Goal: Task Accomplishment & Management: Use online tool/utility

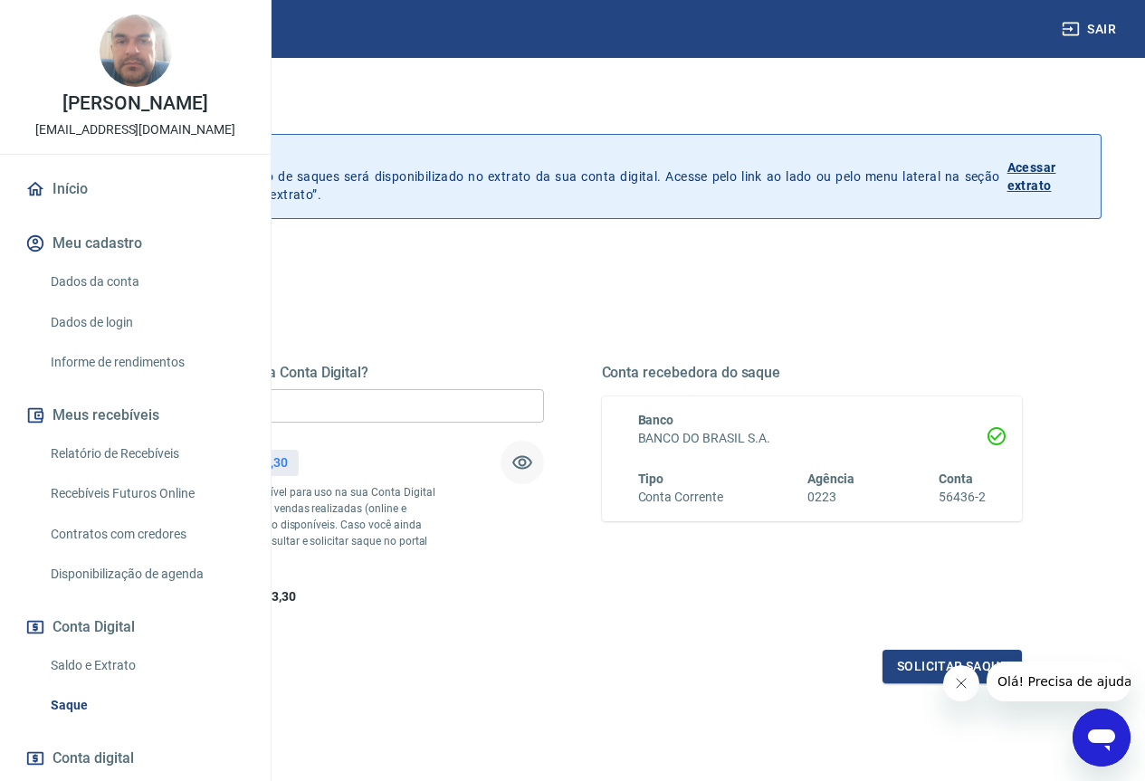
click at [533, 459] on icon "button" at bounding box center [523, 463] width 22 height 22
click at [532, 463] on icon "button" at bounding box center [523, 463] width 20 height 17
click at [544, 403] on input "R$ 0,00" at bounding box center [333, 406] width 421 height 34
type input "R$ 6.883,30"
click at [930, 684] on button "Solicitar saque" at bounding box center [952, 667] width 139 height 34
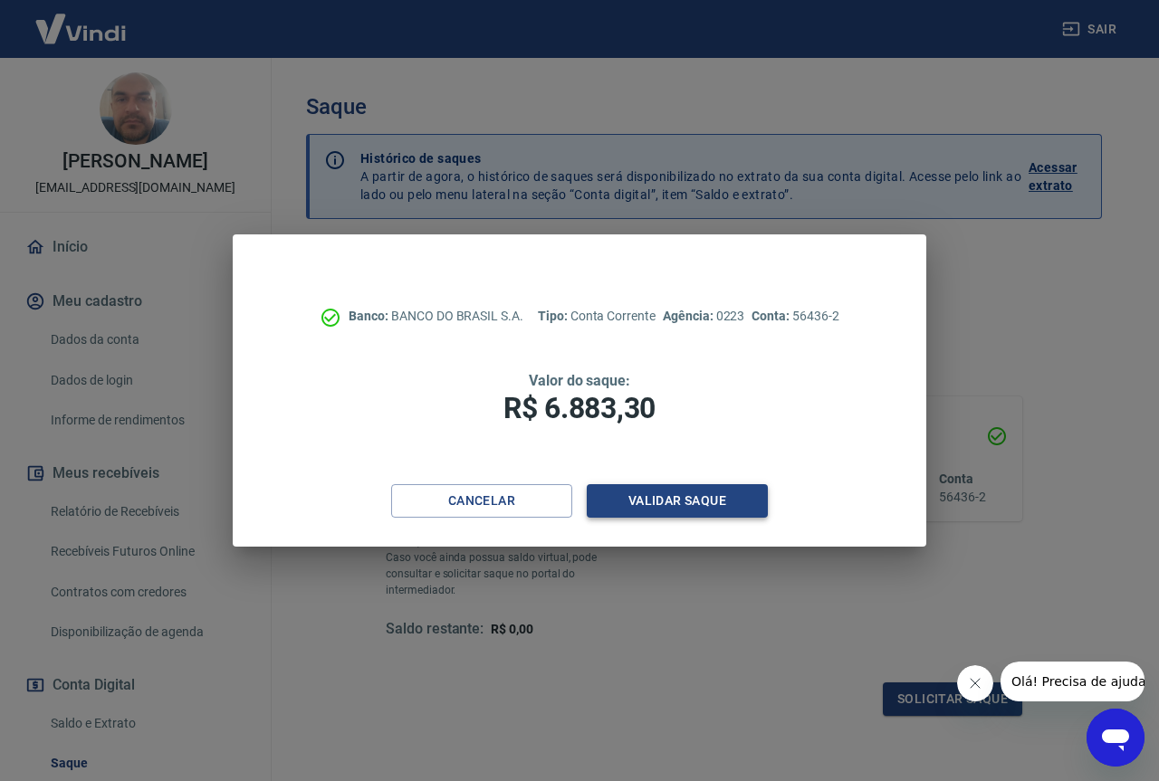
click at [676, 502] on button "Validar saque" at bounding box center [677, 501] width 181 height 34
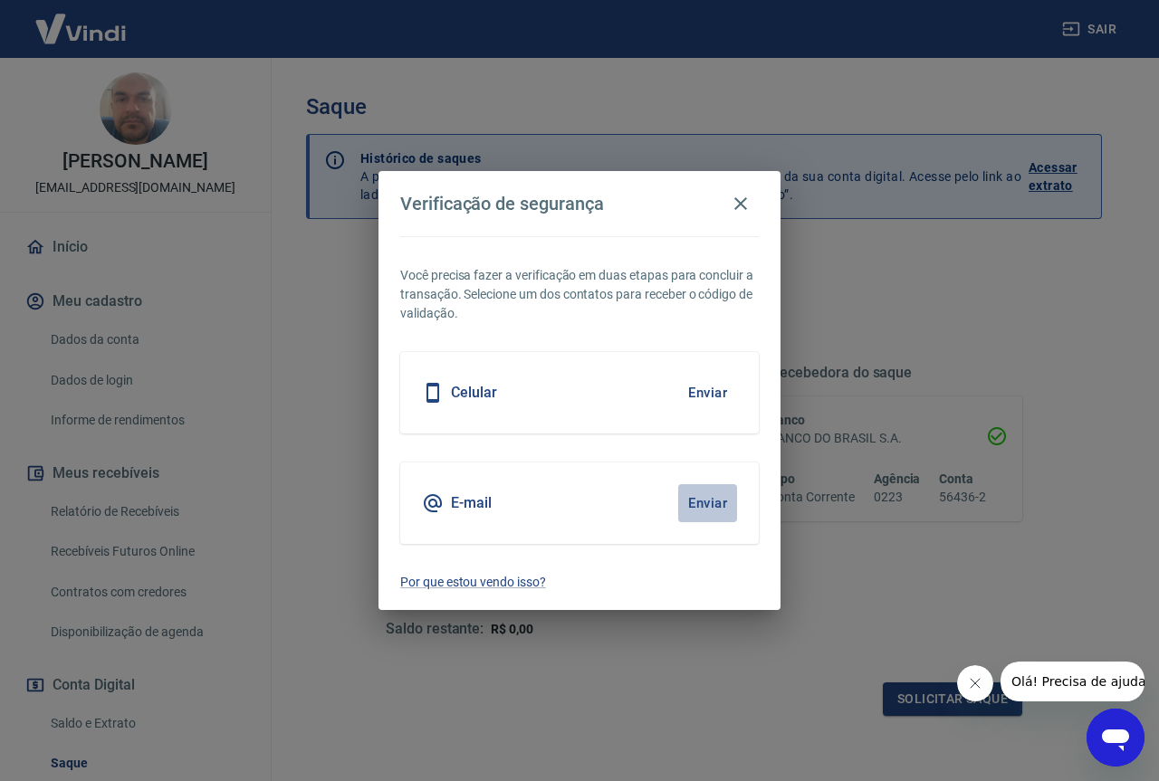
click at [707, 503] on button "Enviar" at bounding box center [707, 503] width 59 height 38
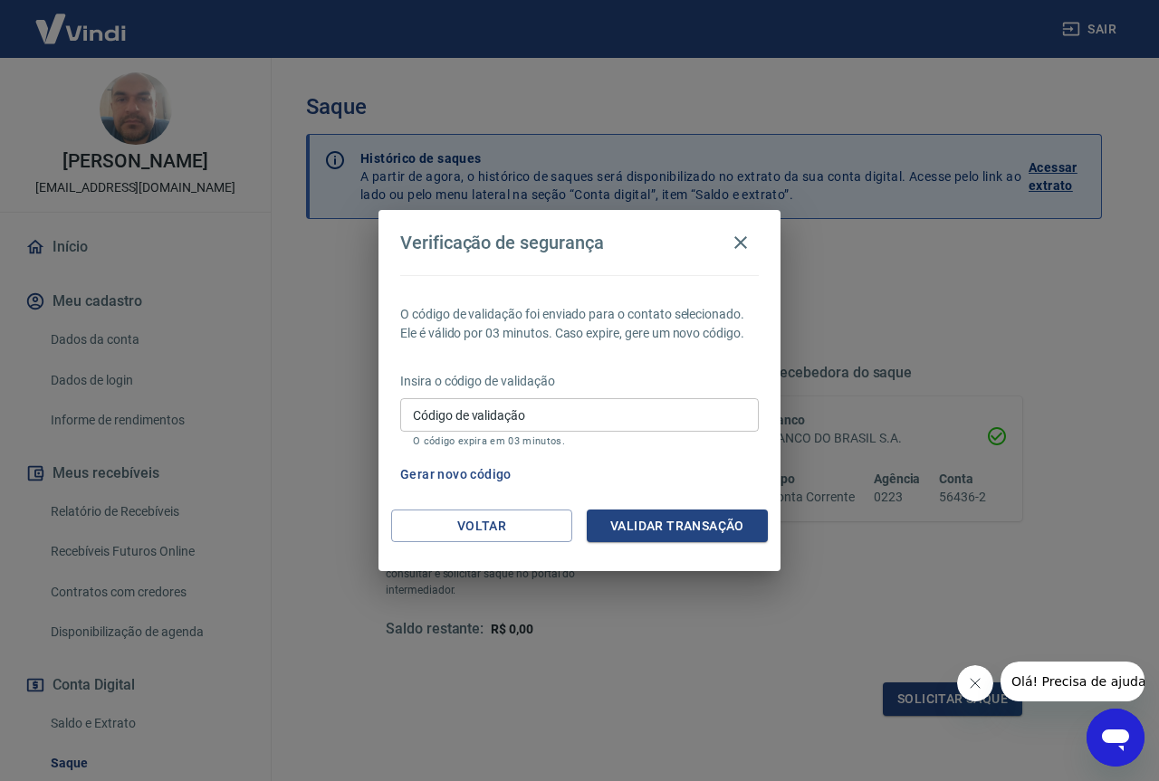
click at [590, 407] on input "Código de validação" at bounding box center [579, 415] width 359 height 34
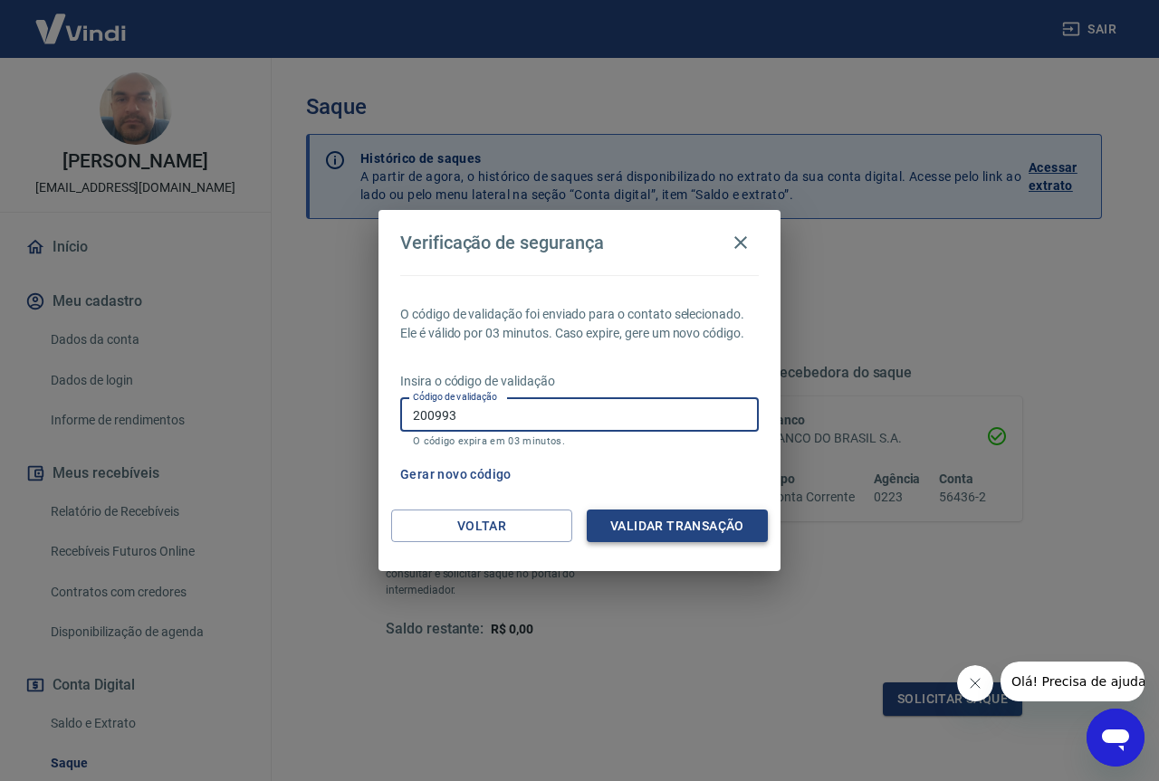
type input "200993"
click at [685, 525] on button "Validar transação" at bounding box center [677, 527] width 181 height 34
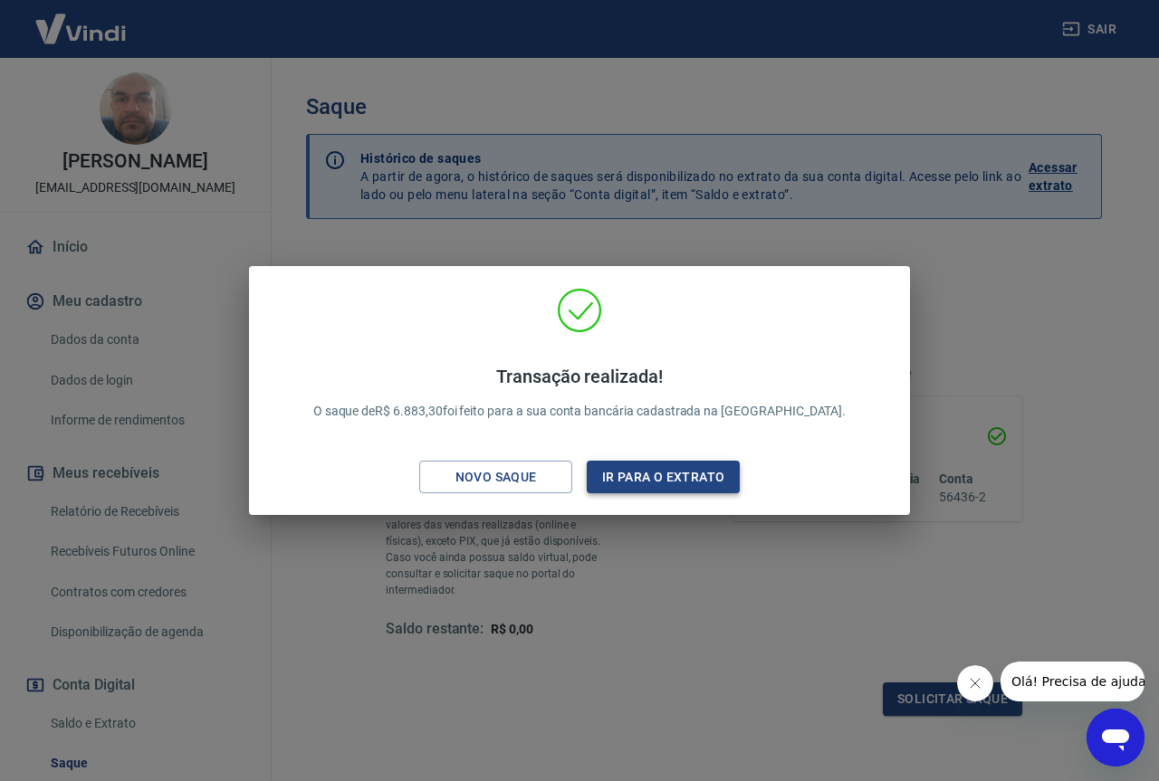
click at [654, 466] on button "Ir para o extrato" at bounding box center [663, 478] width 153 height 34
